Goal: Check status: Check status

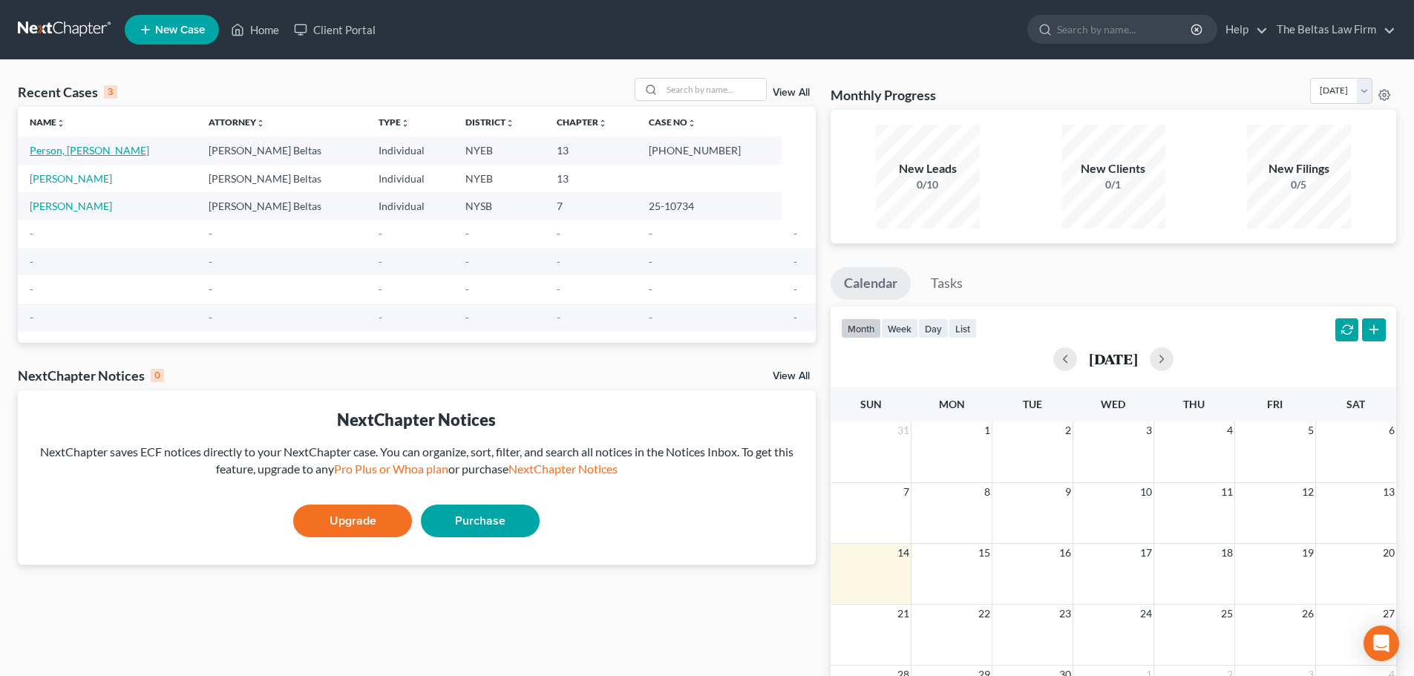
click at [79, 148] on link "Person, [PERSON_NAME]" at bounding box center [90, 150] width 120 height 13
select select "6"
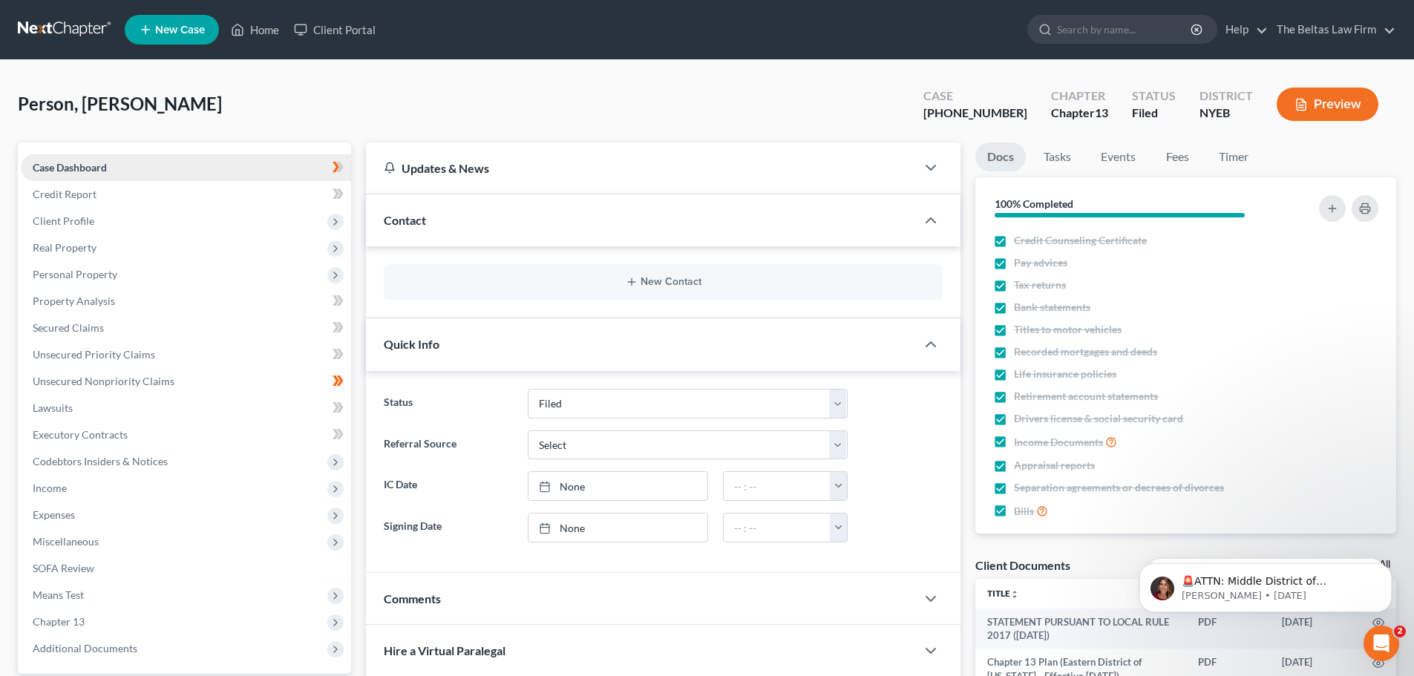
click at [120, 166] on link "Case Dashboard" at bounding box center [186, 167] width 330 height 27
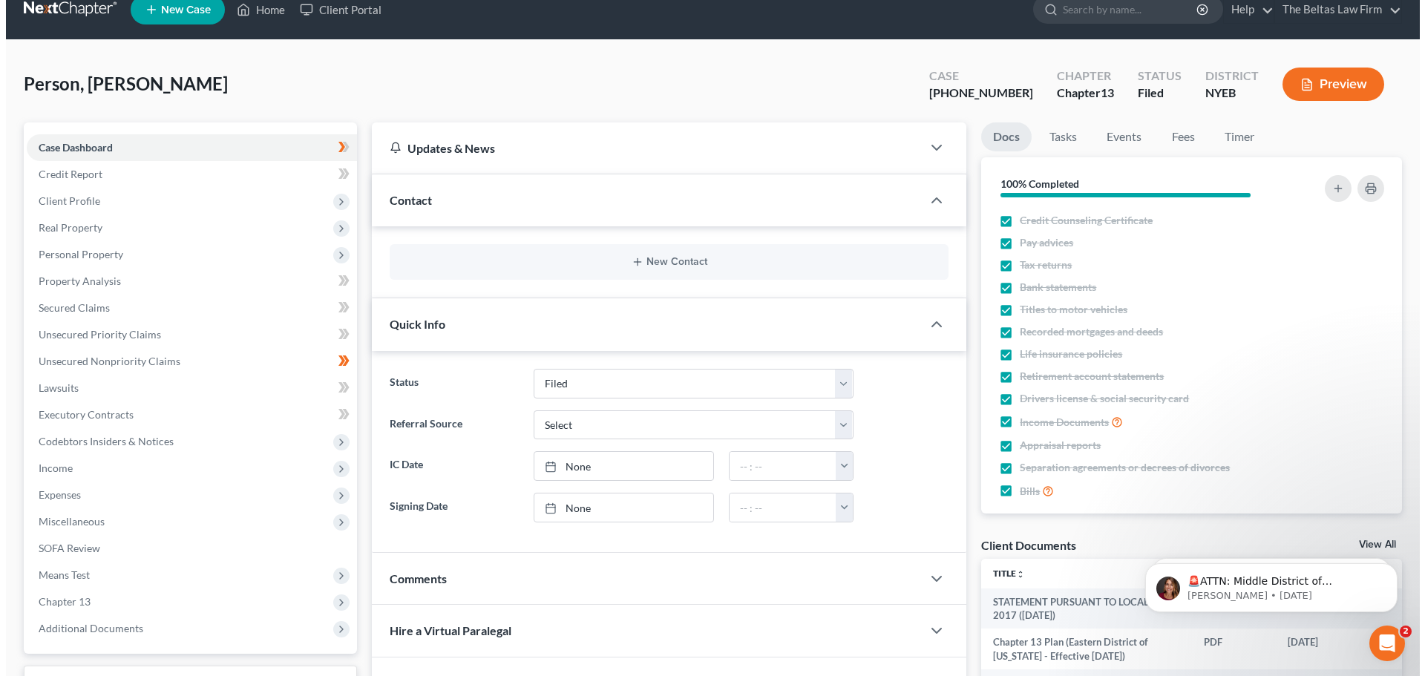
scroll to position [13, 0]
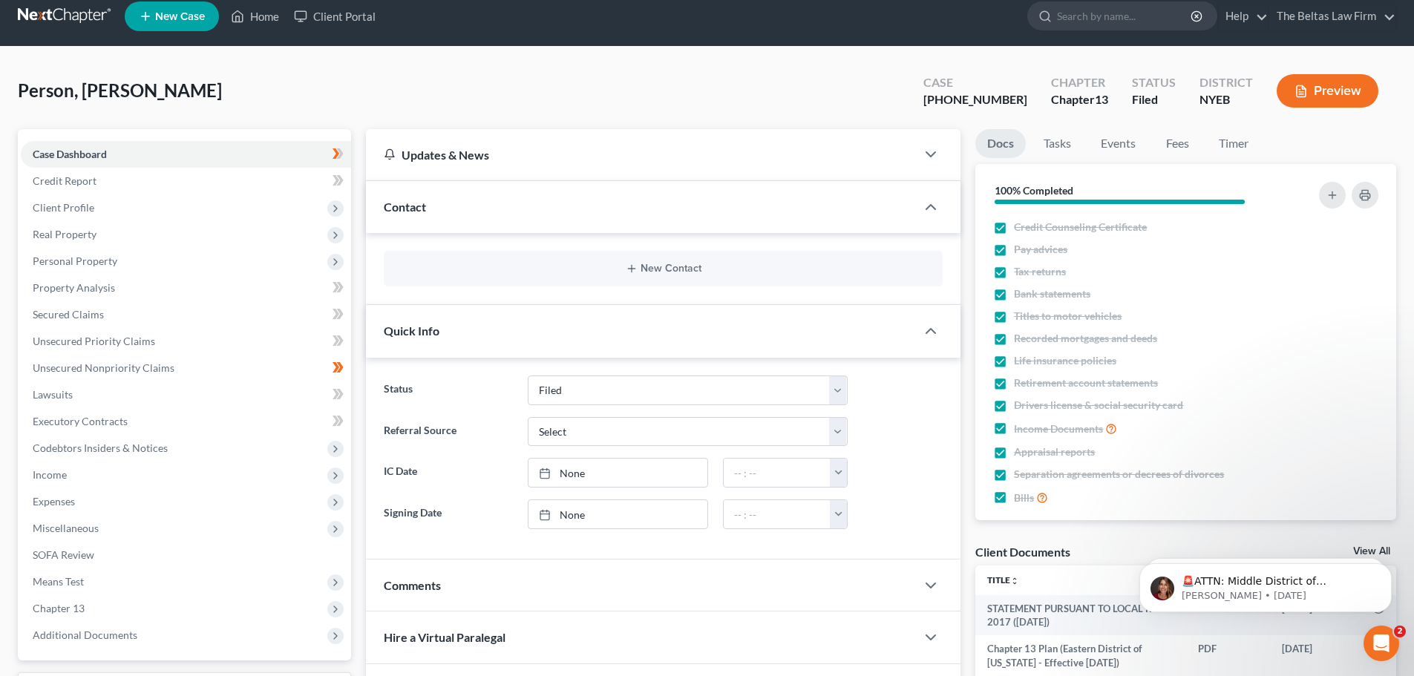
click at [1320, 100] on button "Preview" at bounding box center [1328, 90] width 102 height 33
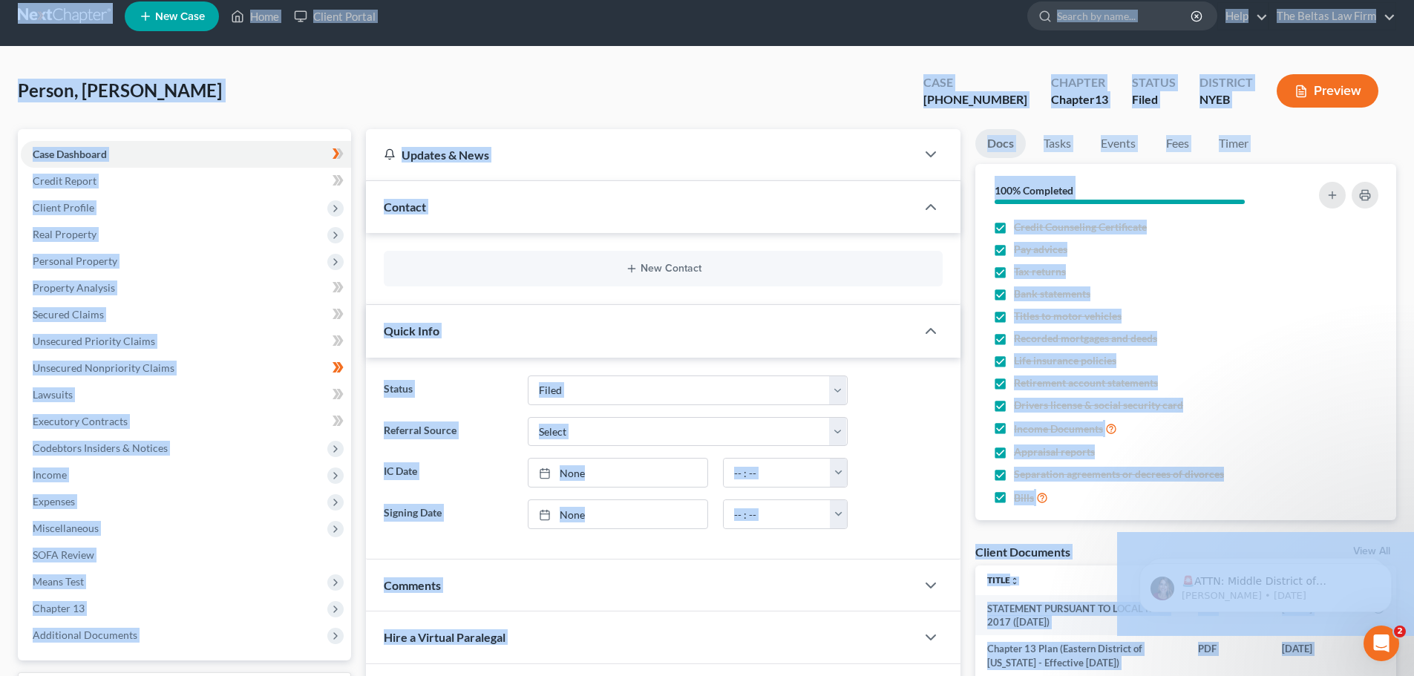
click at [1304, 79] on button "Preview" at bounding box center [1328, 90] width 102 height 33
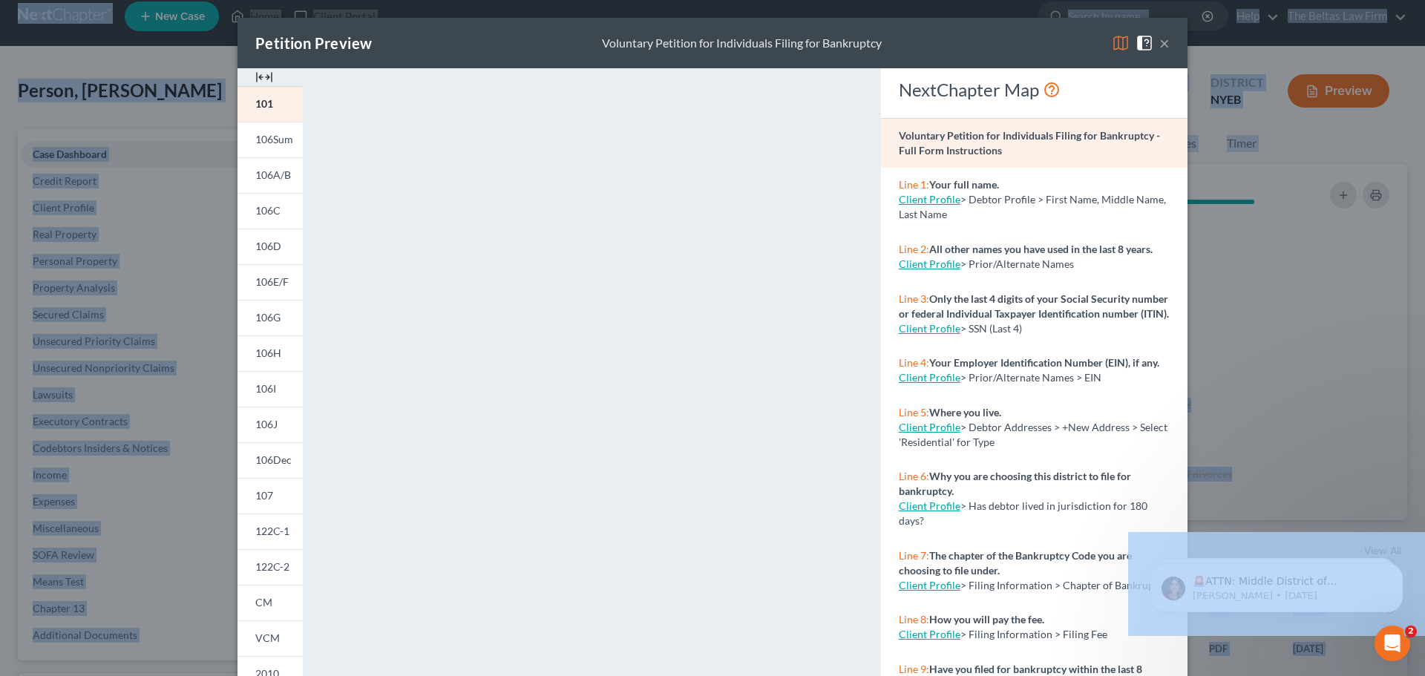
click at [1159, 40] on button "×" at bounding box center [1164, 43] width 10 height 18
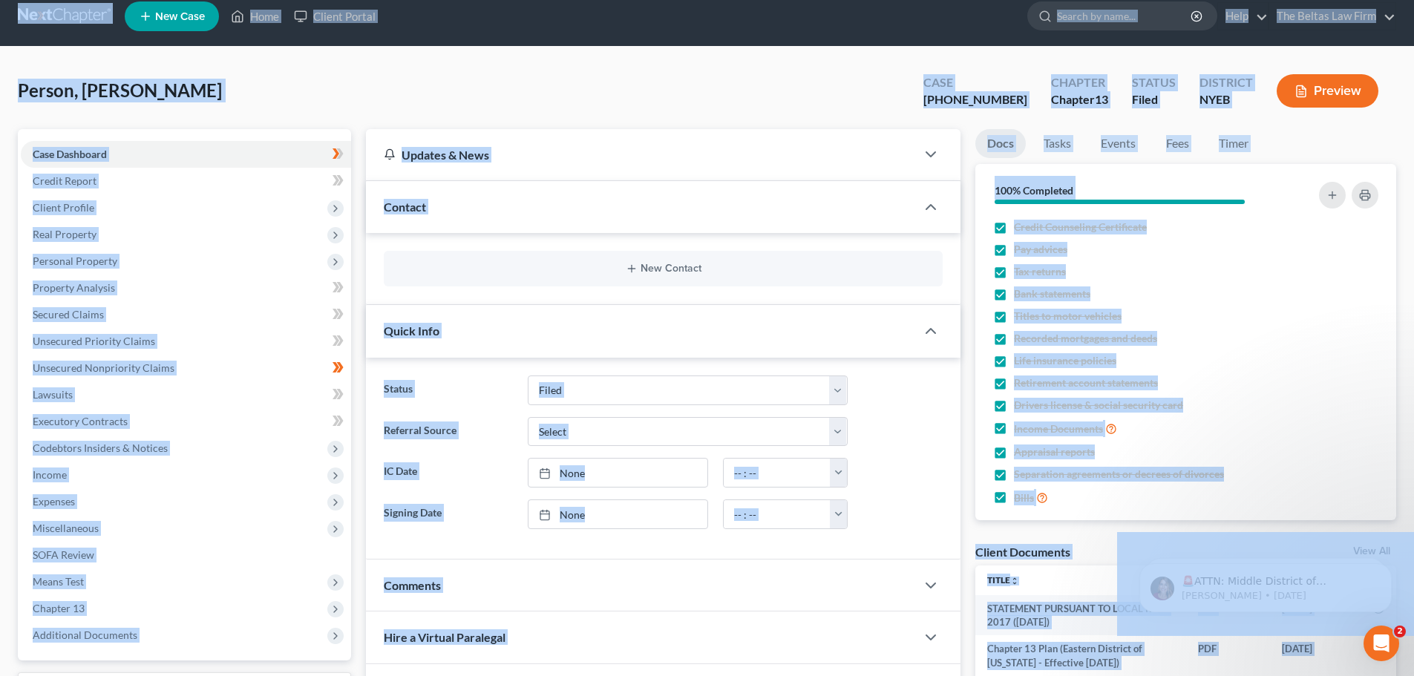
click at [1343, 92] on button "Preview" at bounding box center [1328, 90] width 102 height 33
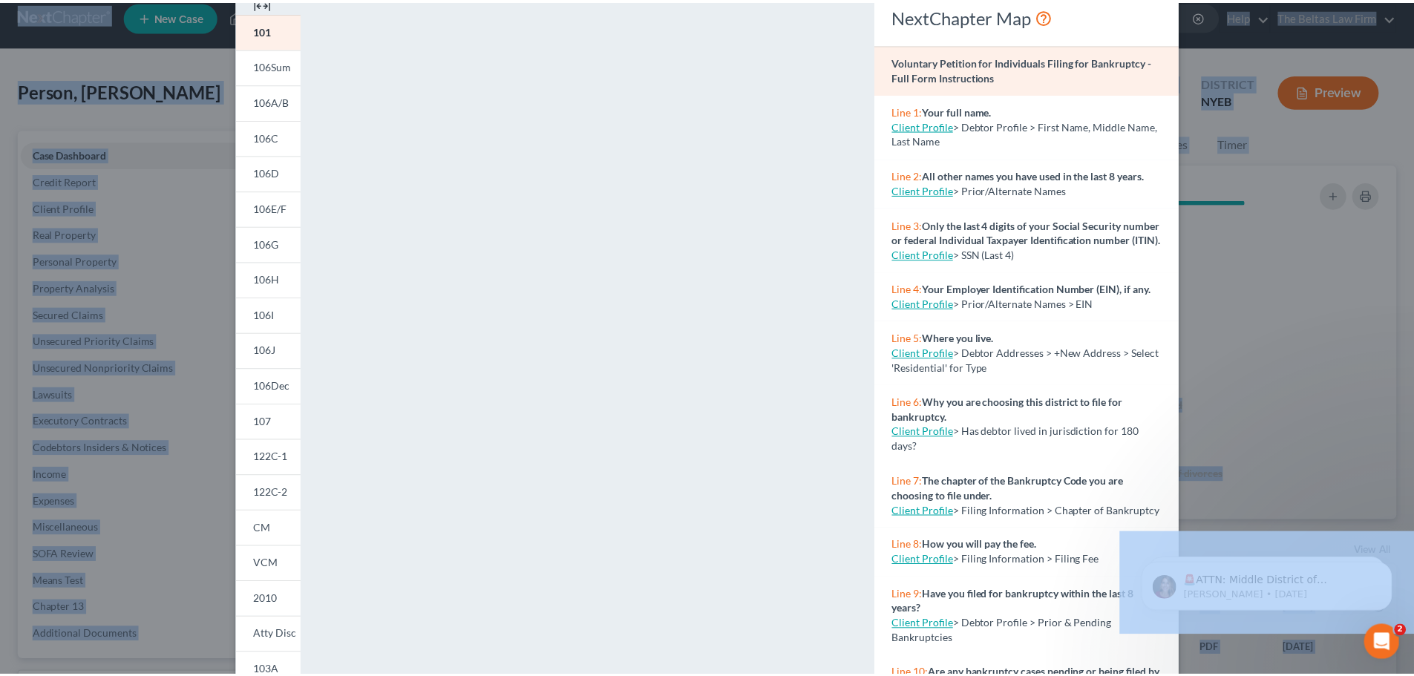
scroll to position [0, 0]
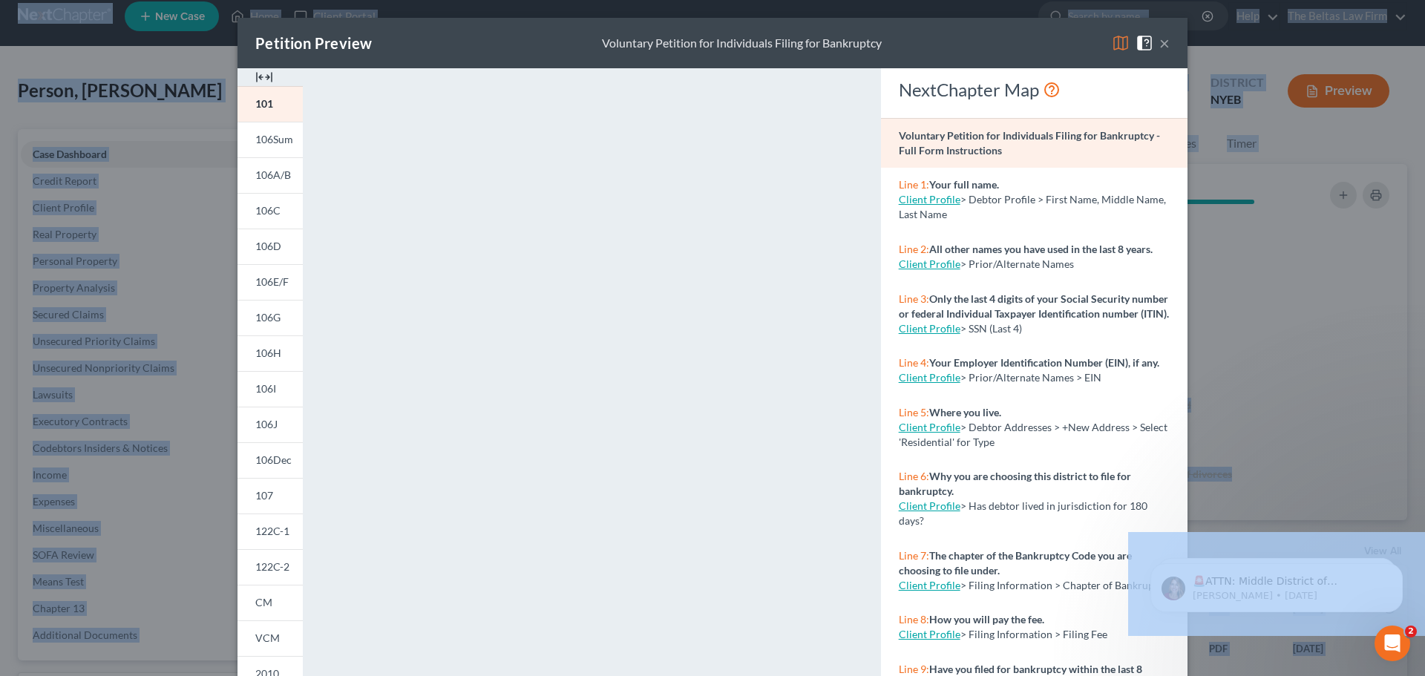
click at [1159, 41] on button "×" at bounding box center [1164, 43] width 10 height 18
